Goal: Task Accomplishment & Management: Use online tool/utility

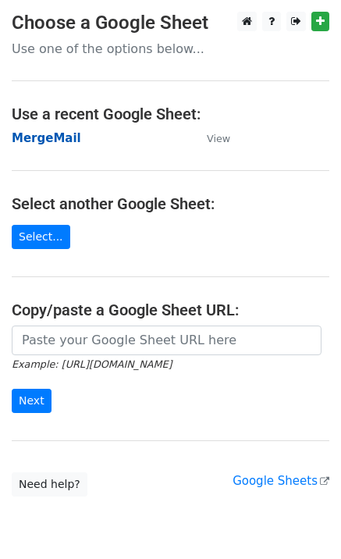
click at [53, 140] on strong "MergeMail" at bounding box center [46, 138] width 69 height 14
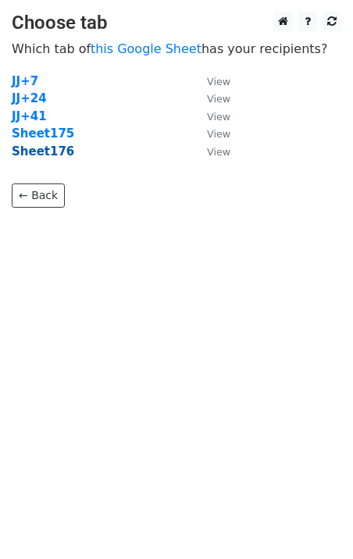
click at [51, 155] on strong "Sheet176" at bounding box center [43, 151] width 62 height 14
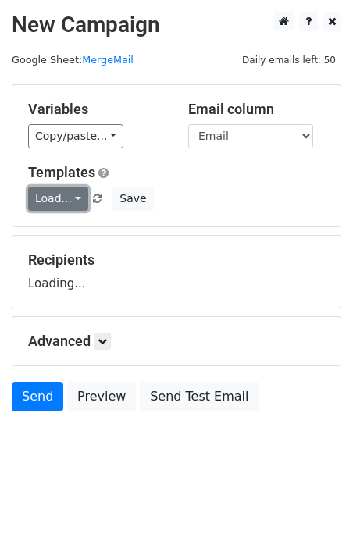
click at [67, 203] on link "Load..." at bounding box center [58, 199] width 60 height 24
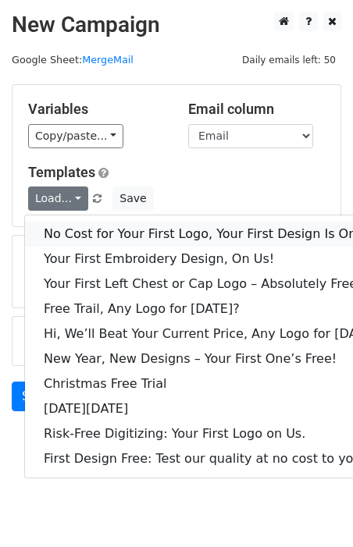
click at [98, 228] on link "No Cost for Your First Logo, Your First Design Is On Us!" at bounding box center [213, 234] width 377 height 25
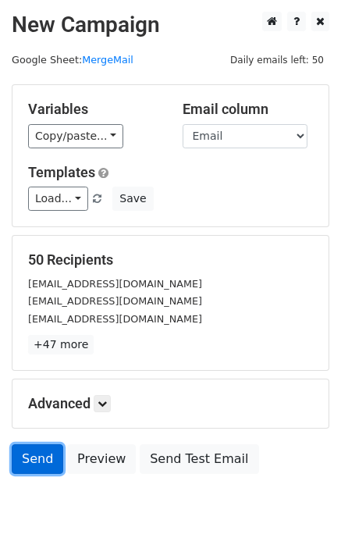
click at [19, 467] on link "Send" at bounding box center [38, 459] width 52 height 30
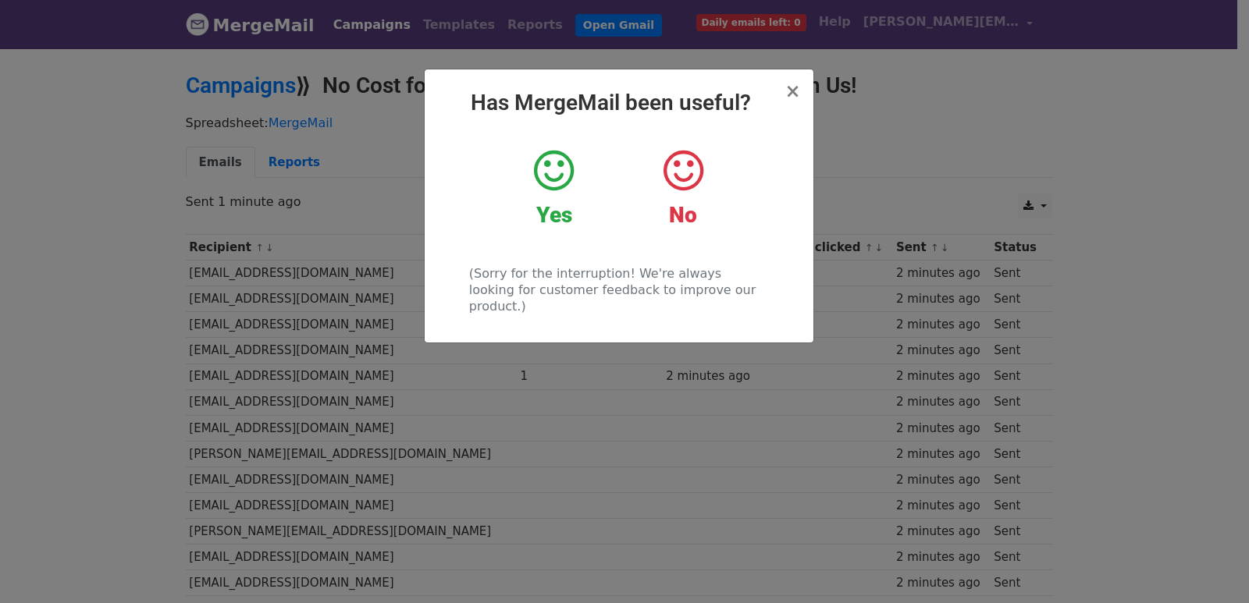
click at [337, 274] on div "× Has MergeMail been useful? Yes No (Sorry for the interruption! We're always l…" at bounding box center [624, 325] width 1249 height 556
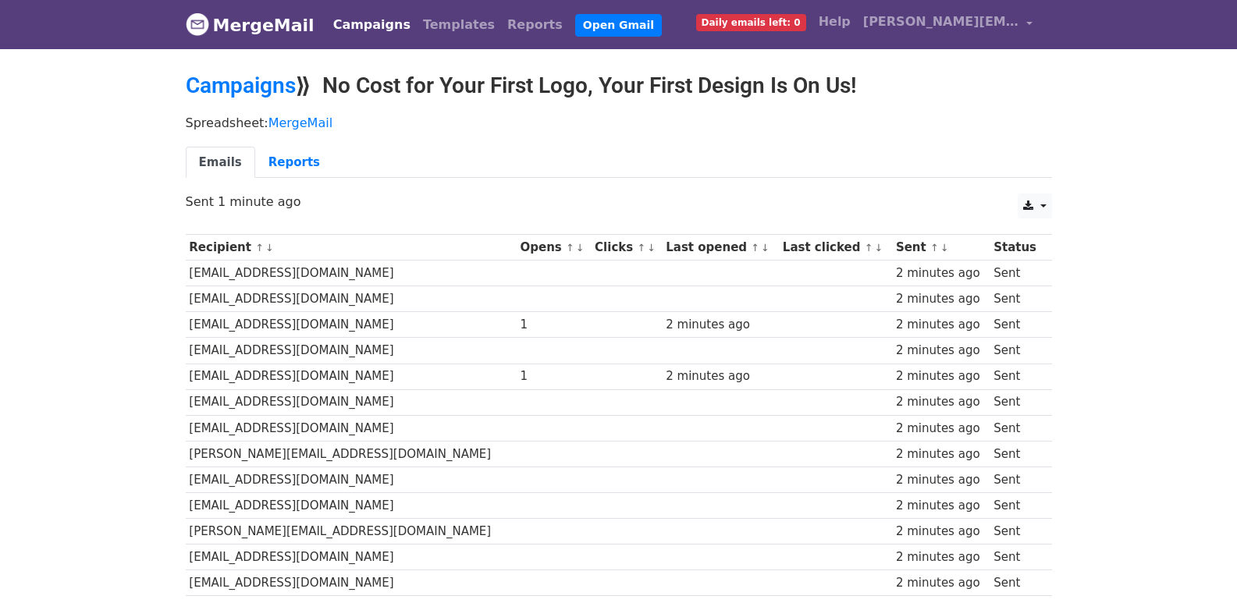
scroll to position [1086, 0]
